Goal: Task Accomplishment & Management: Use online tool/utility

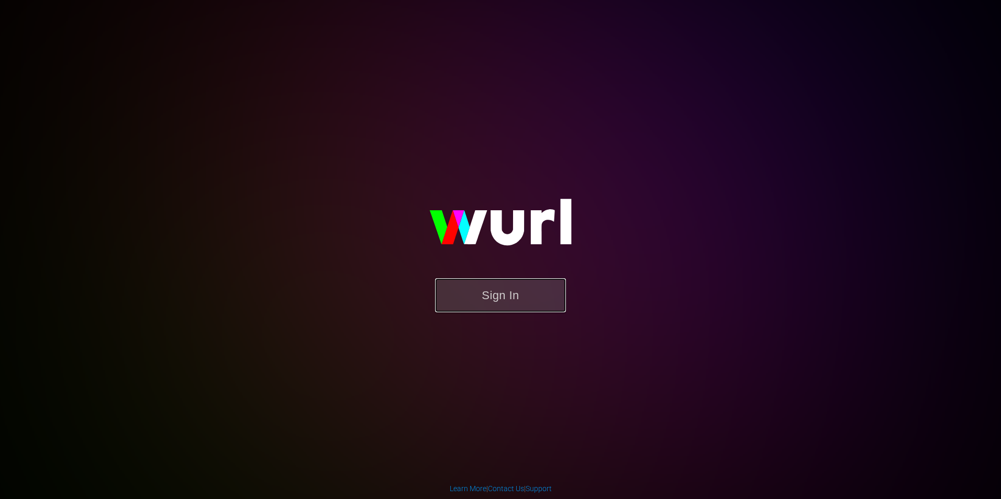
click at [528, 303] on button "Sign In" at bounding box center [500, 295] width 131 height 34
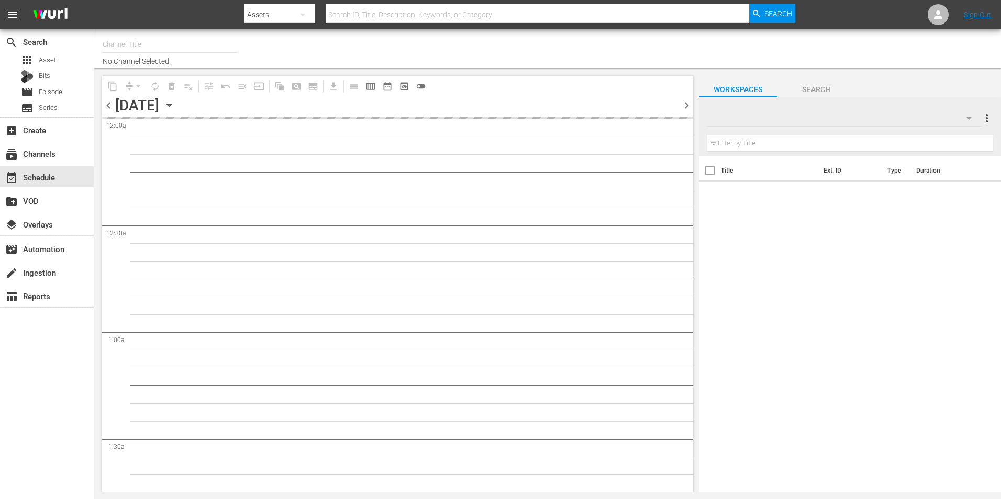
type input "Roku Cinevault Westerns (697)"
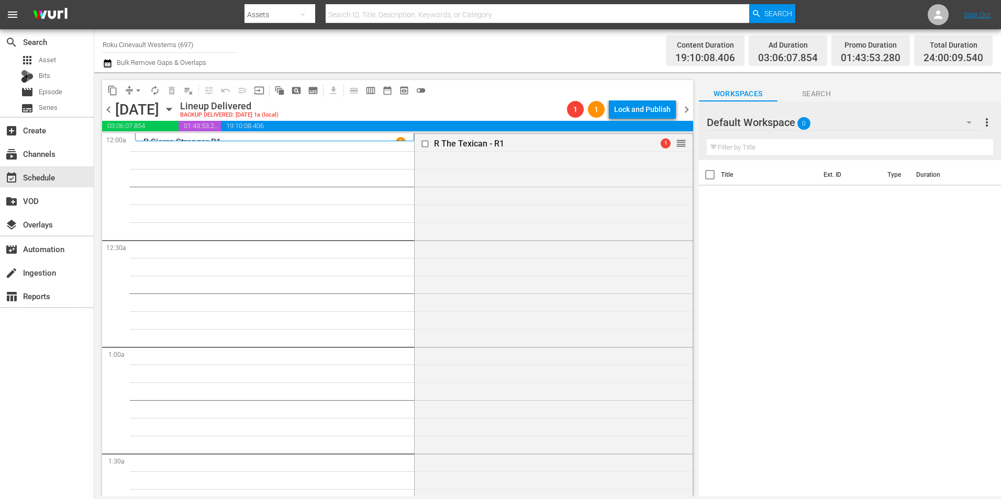
click at [175, 108] on icon "button" at bounding box center [169, 110] width 12 height 12
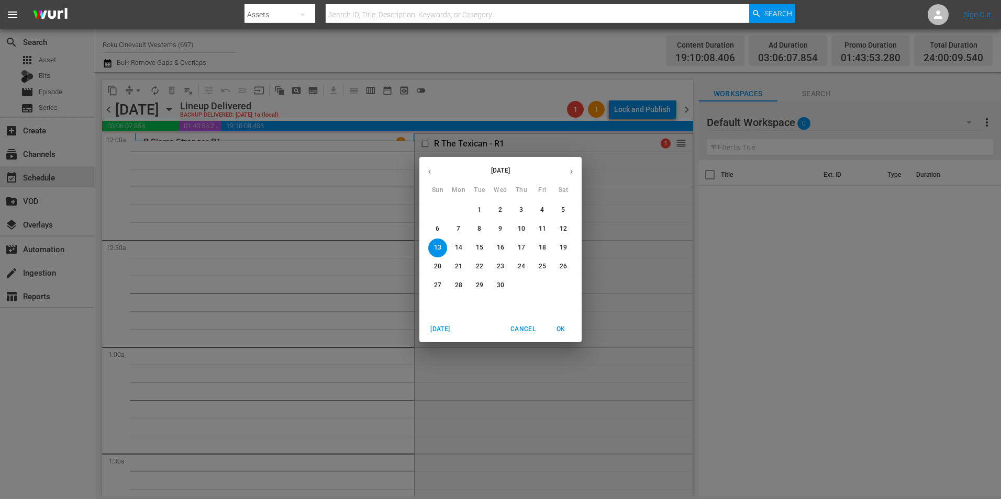
click at [568, 173] on icon "button" at bounding box center [571, 172] width 8 height 8
click at [571, 173] on icon "button" at bounding box center [571, 172] width 8 height 8
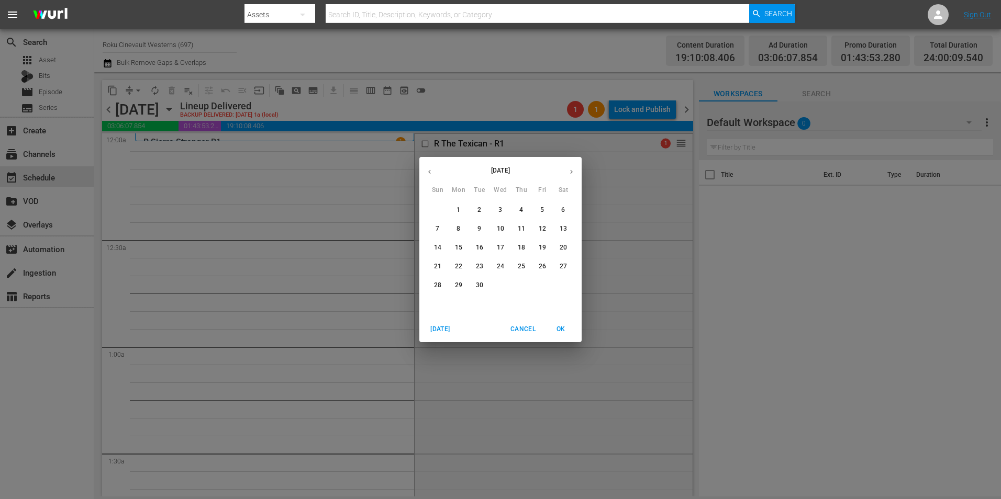
click at [457, 222] on button "8" at bounding box center [458, 229] width 19 height 19
